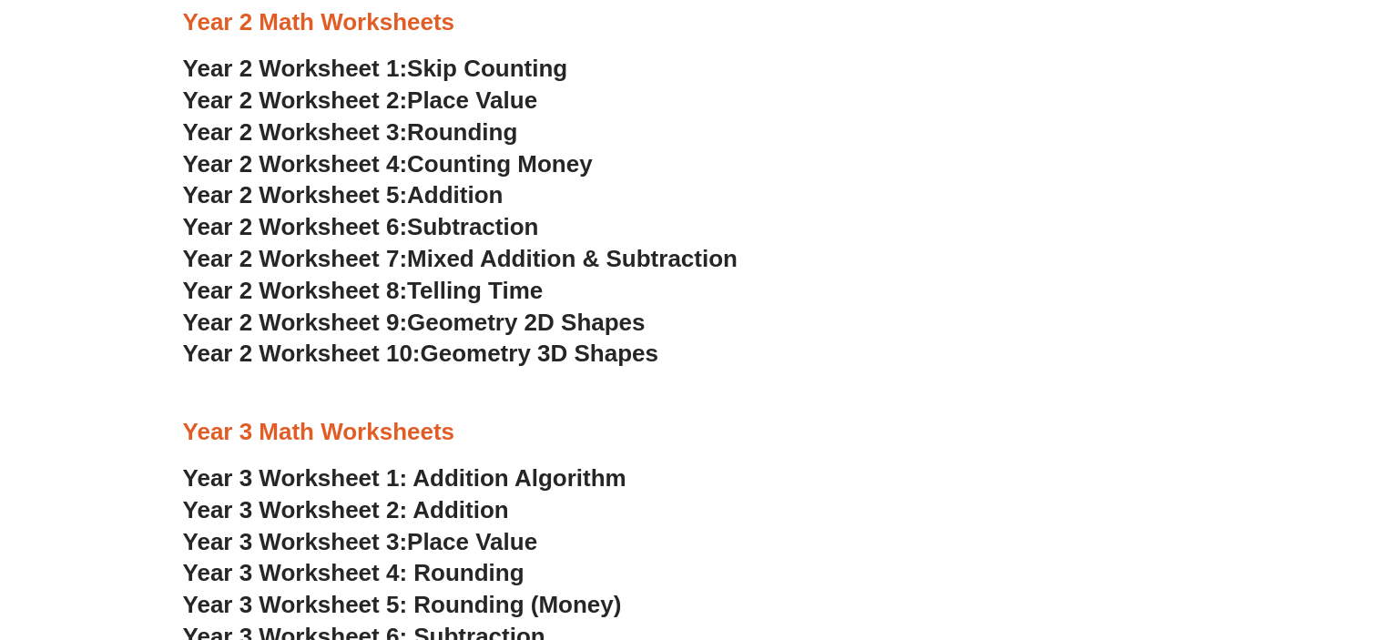
scroll to position [1933, 0]
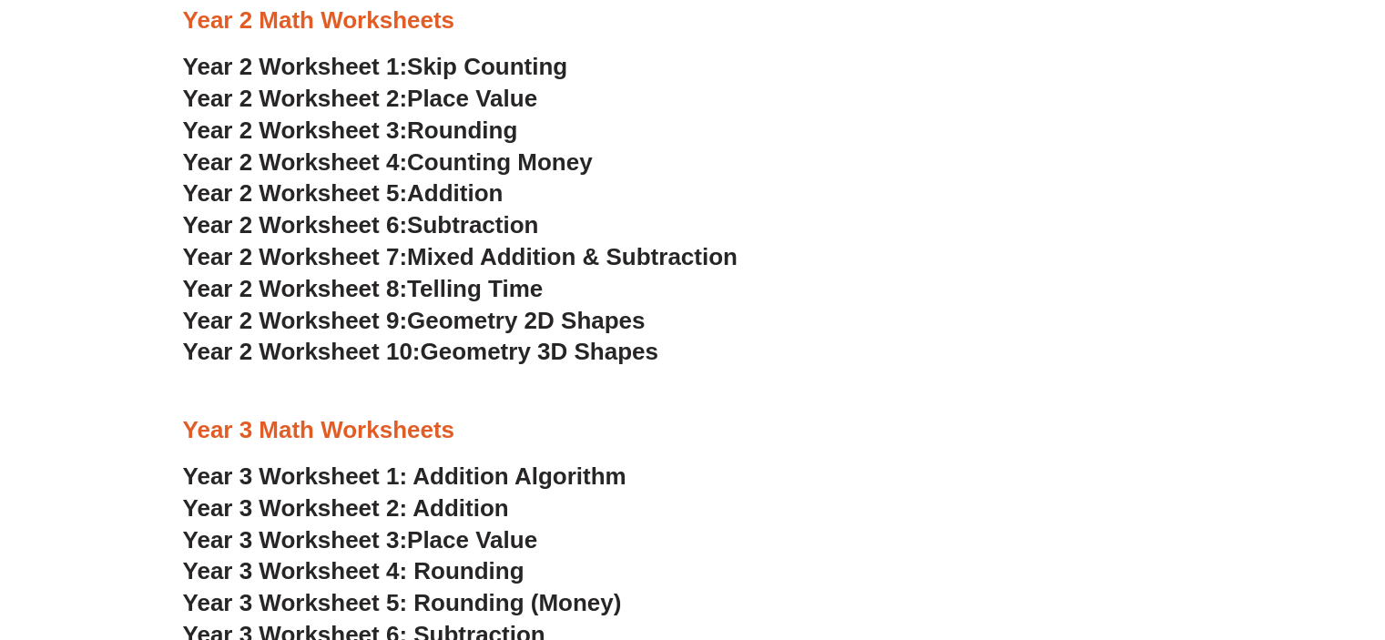
click at [469, 96] on span "Place Value" at bounding box center [472, 98] width 130 height 27
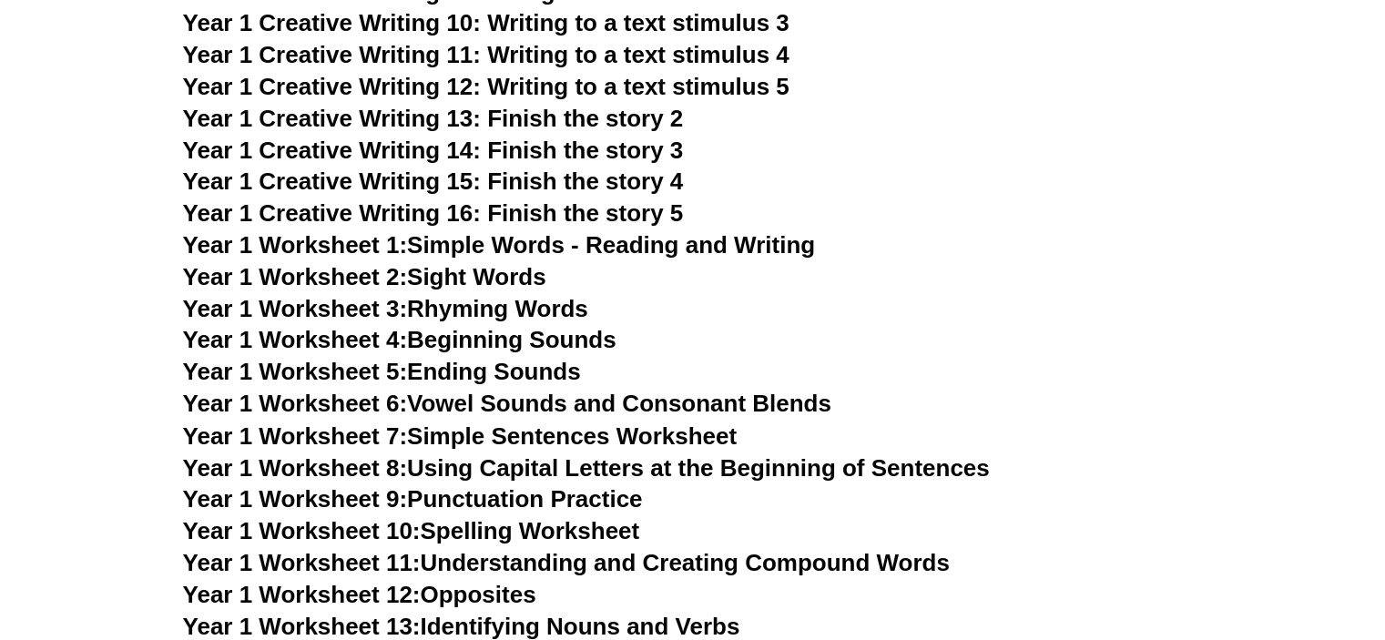
scroll to position [3025, 0]
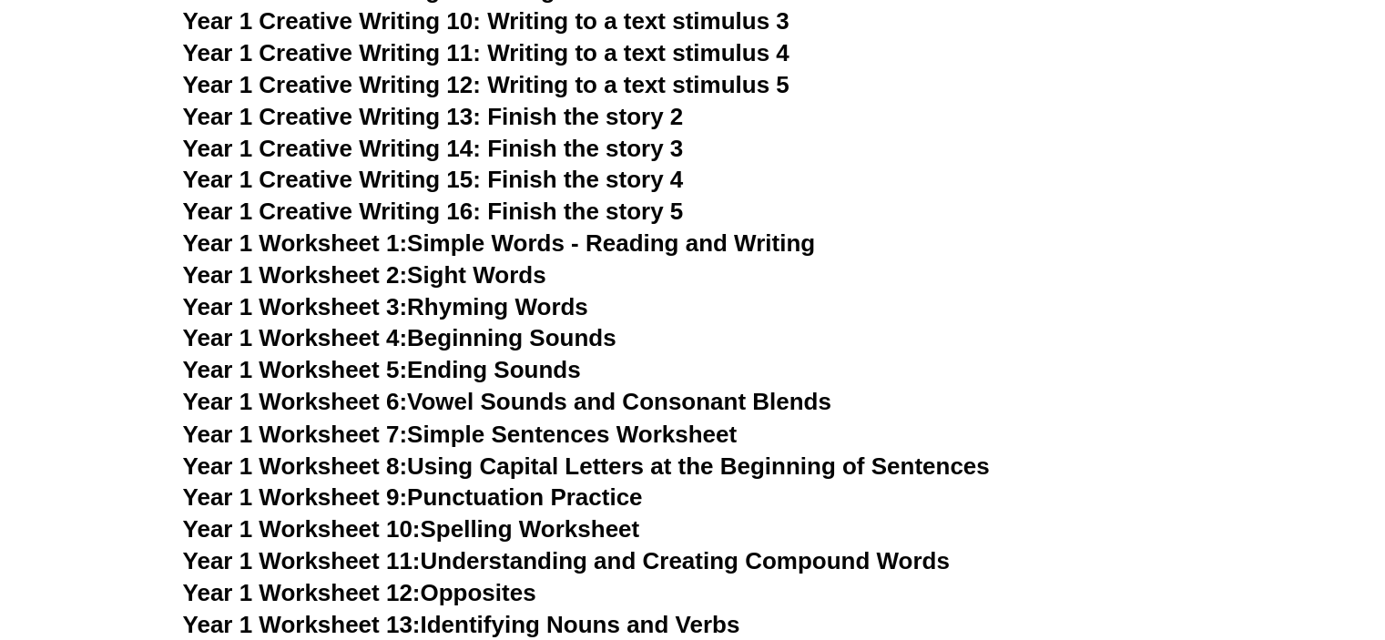
click at [450, 276] on link "Year 1 Worksheet 2: Sight Words" at bounding box center [364, 274] width 363 height 27
click at [571, 367] on link "Year 1 Worksheet 5: Ending Sounds" at bounding box center [382, 369] width 398 height 27
click at [662, 434] on link "Year 1 Worksheet 7: Simple Sentences Worksheet" at bounding box center [460, 433] width 555 height 27
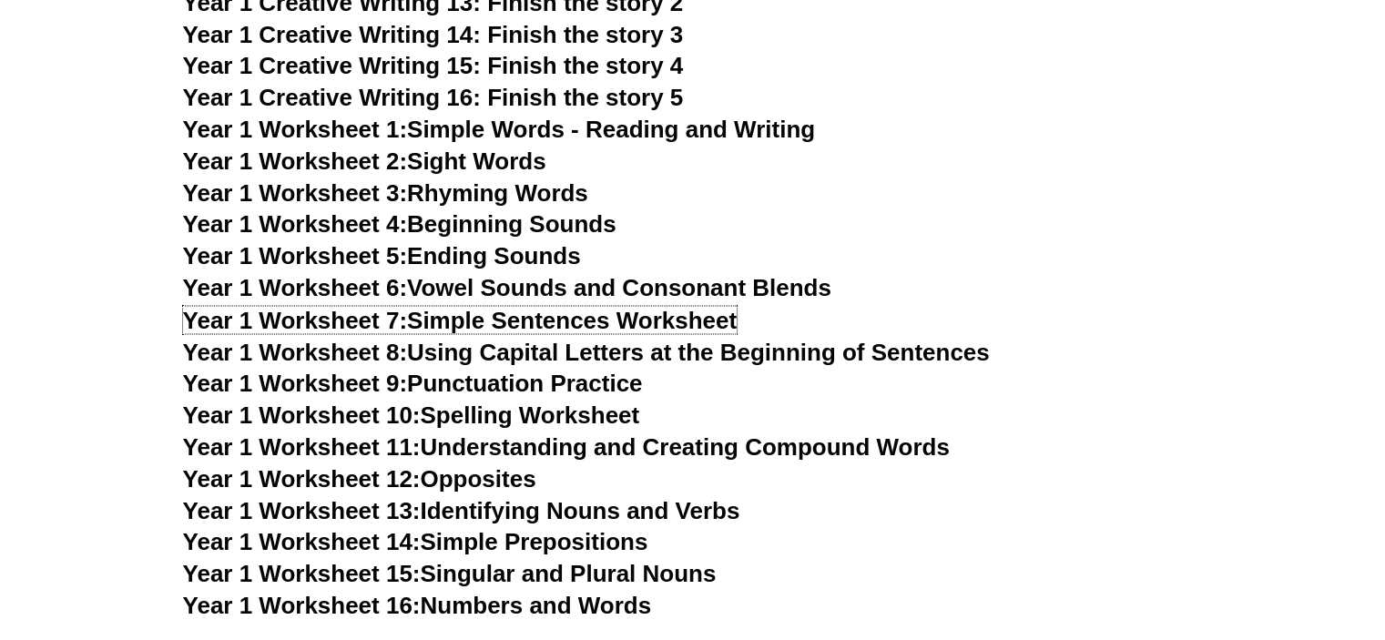
scroll to position [3146, 0]
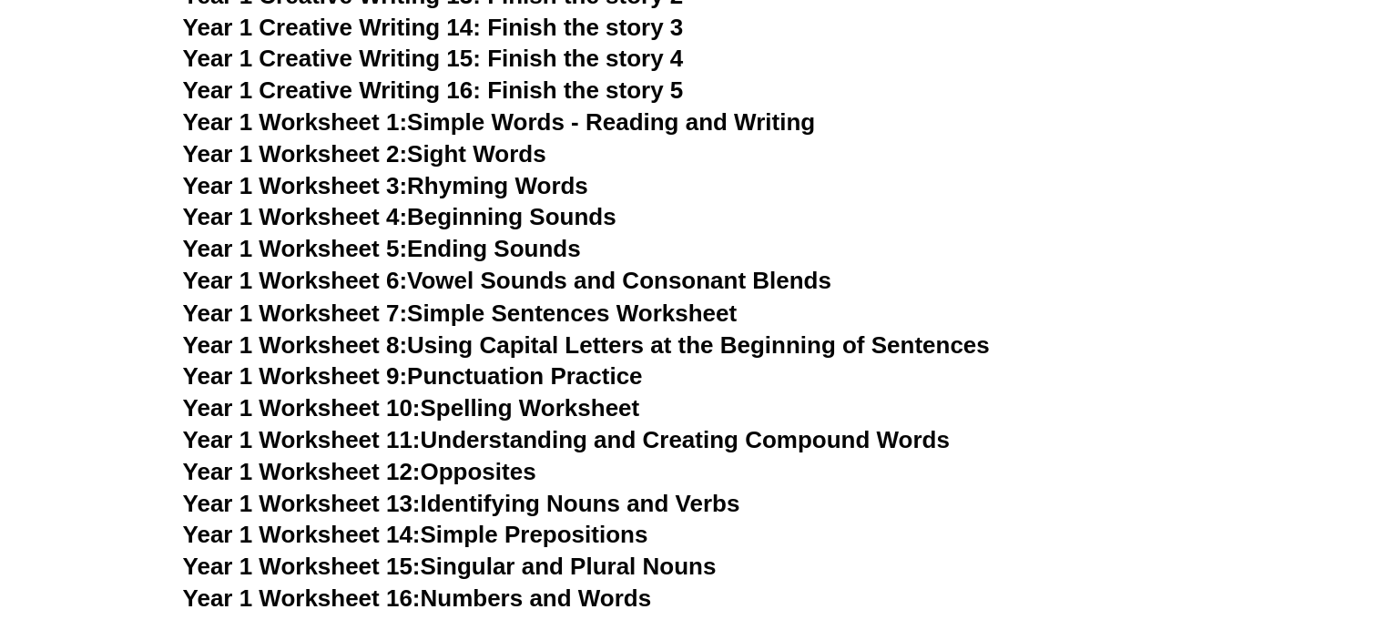
click at [596, 414] on link "Year 1 Worksheet 10: Spelling Worksheet" at bounding box center [411, 406] width 457 height 27
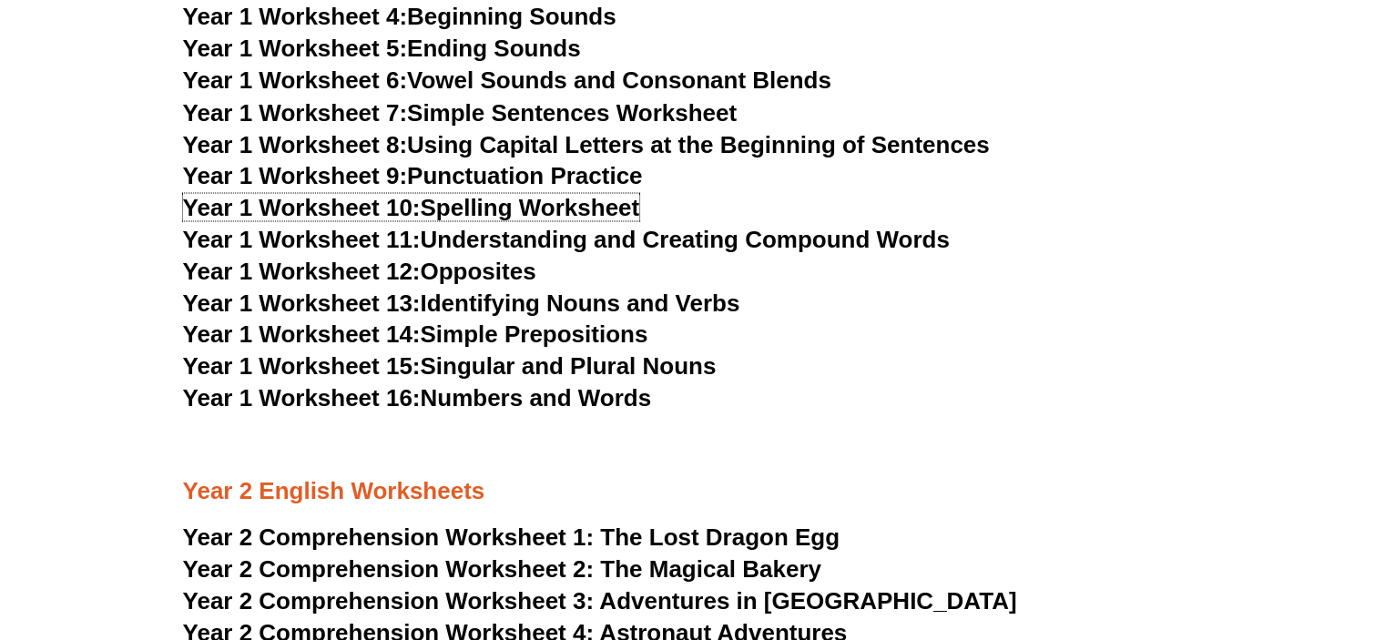
scroll to position [3345, 0]
click at [579, 140] on link "Year 1 Worksheet 8: Using Capital Letters at the Beginning of Sentences" at bounding box center [586, 144] width 807 height 27
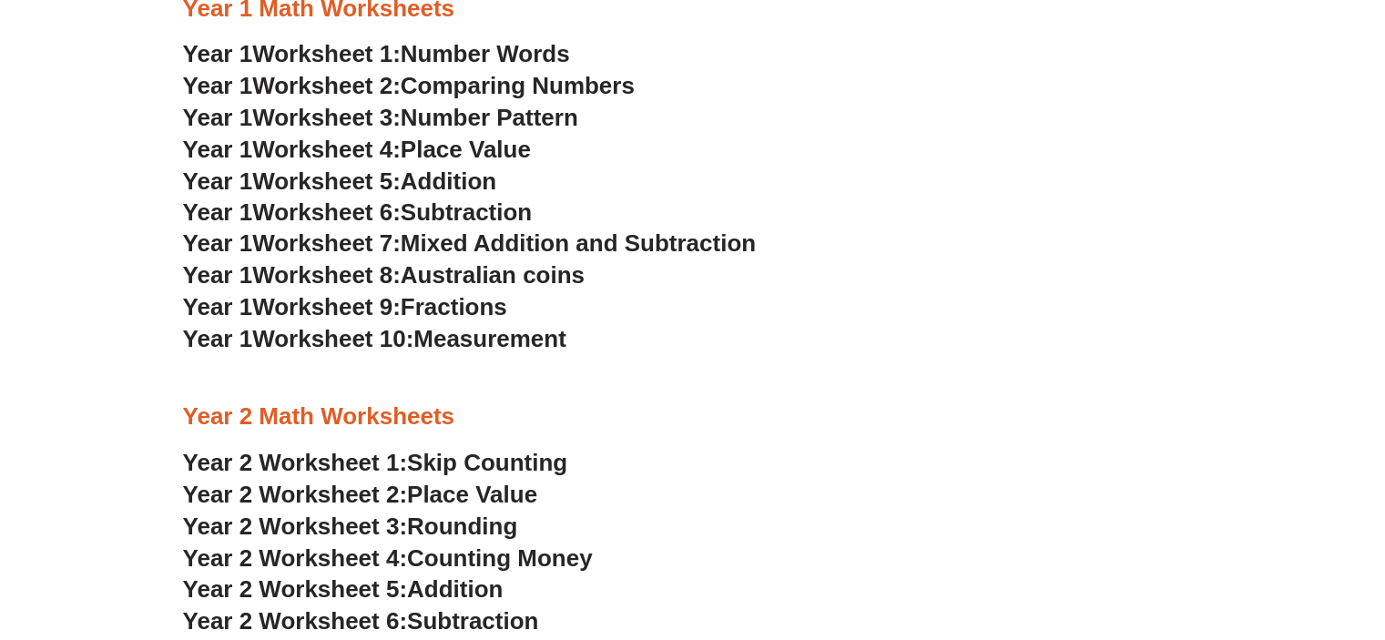
scroll to position [1541, 0]
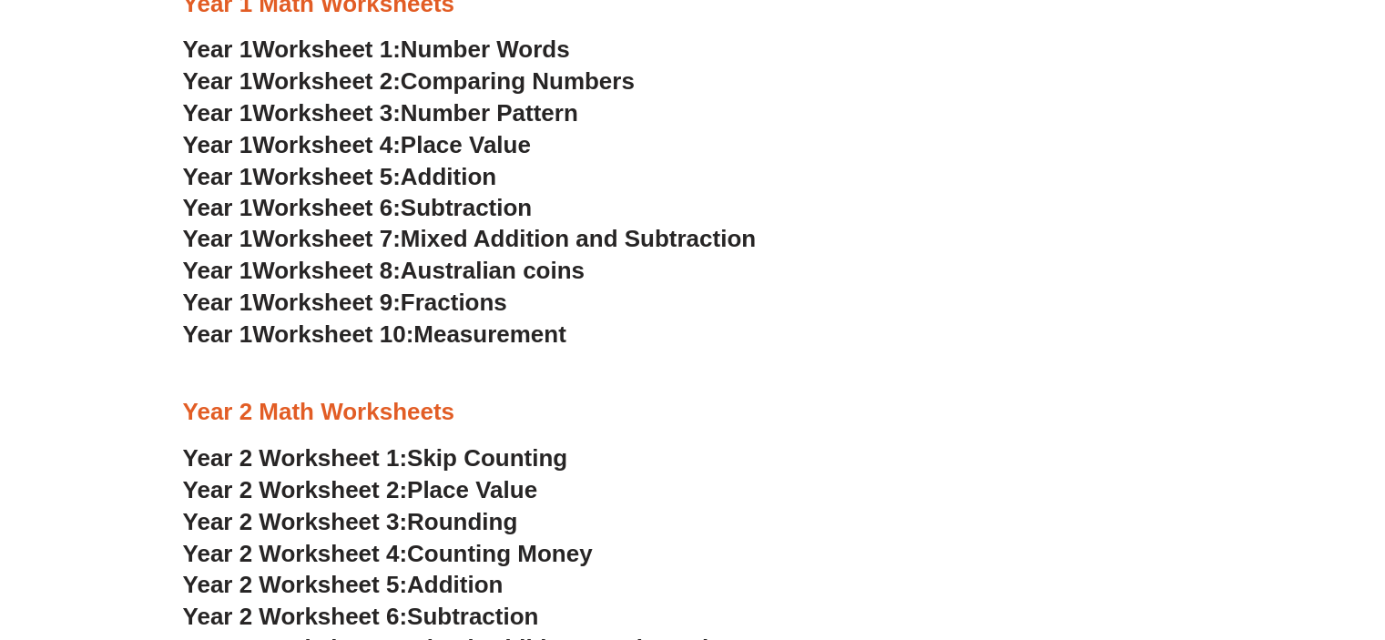
click at [503, 329] on span "Measurement" at bounding box center [489, 334] width 153 height 27
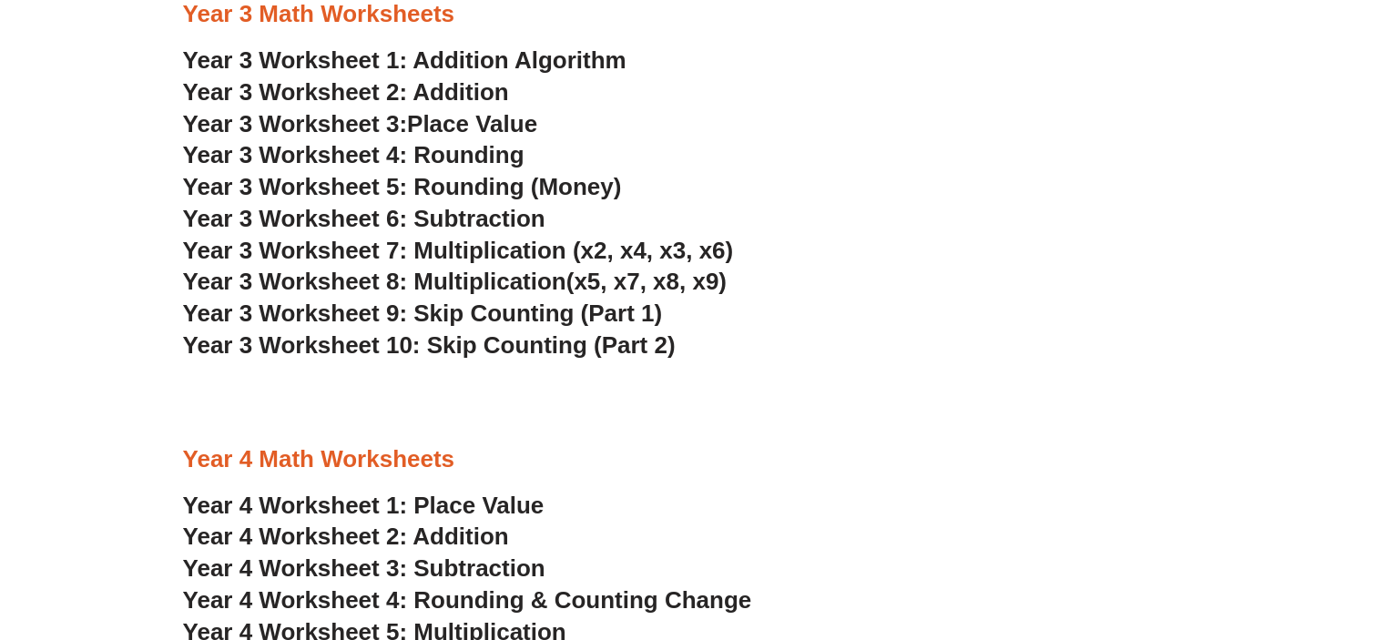
scroll to position [2353, 0]
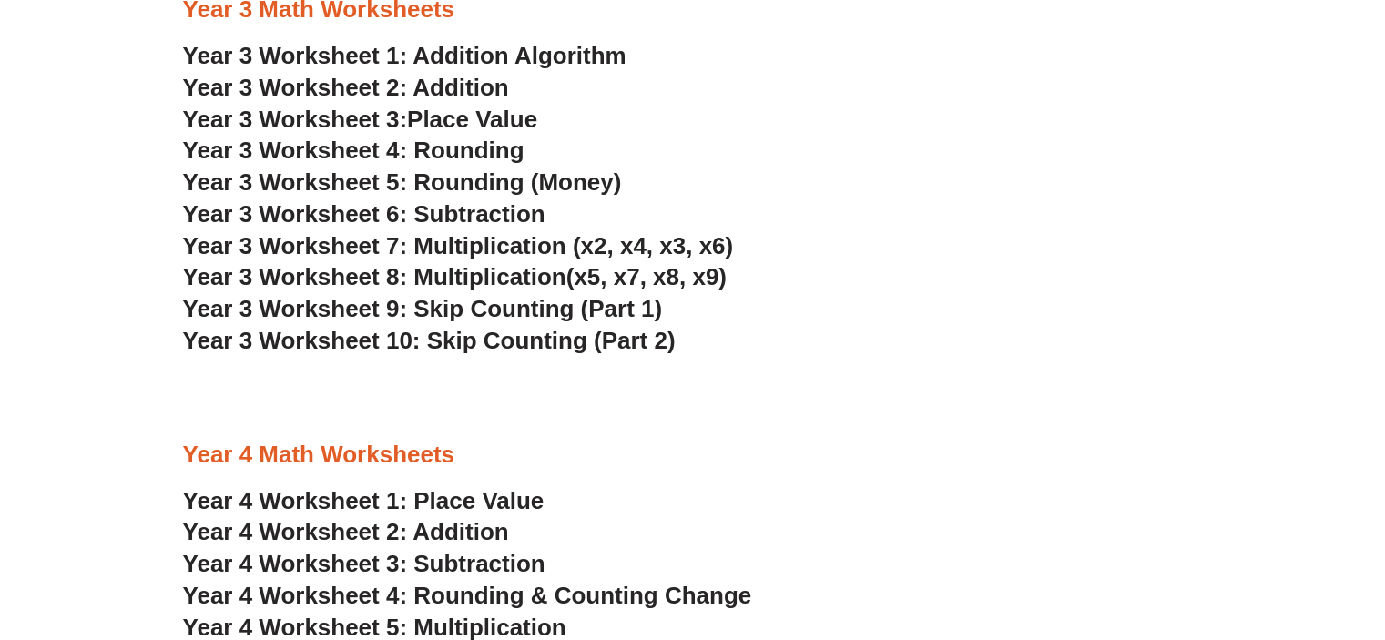
click at [546, 250] on span "Year 3 Worksheet 7: Multiplication (x2, x4, x3, x6)" at bounding box center [458, 245] width 551 height 27
click at [499, 122] on span "Place Value" at bounding box center [472, 119] width 130 height 27
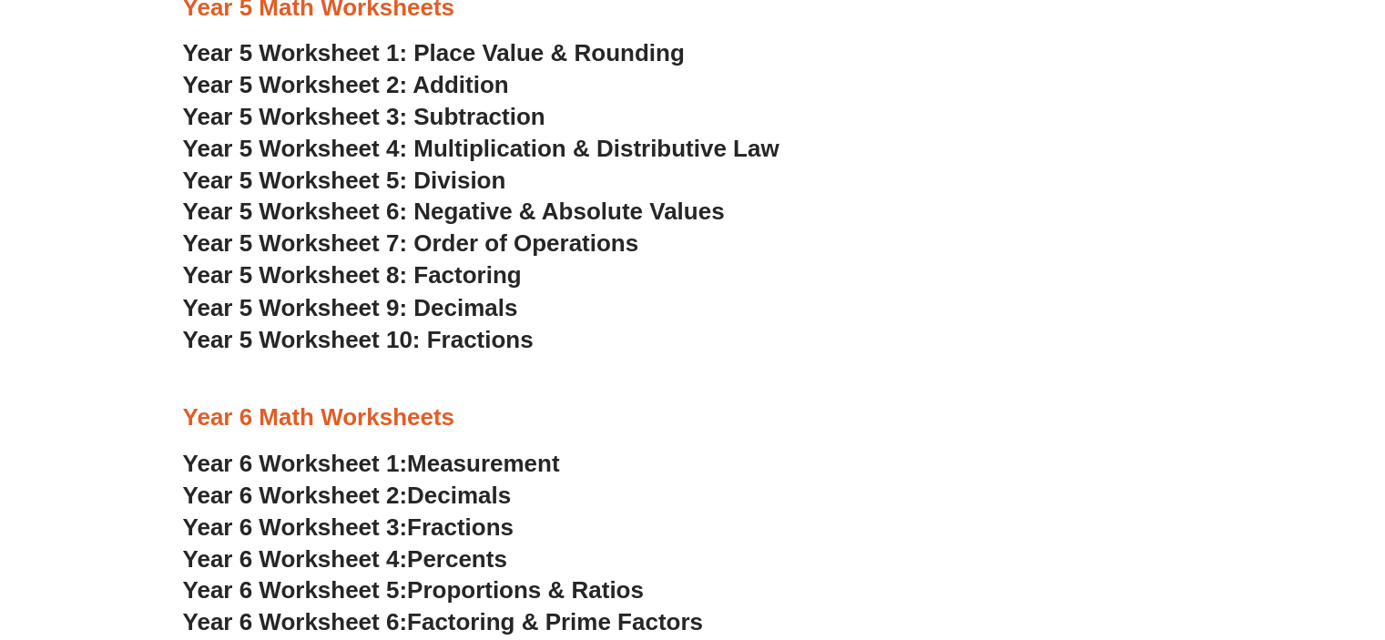
scroll to position [3165, 0]
click at [494, 182] on span "Year 5 Worksheet 5: Division" at bounding box center [344, 179] width 323 height 27
